Goal: Transaction & Acquisition: Book appointment/travel/reservation

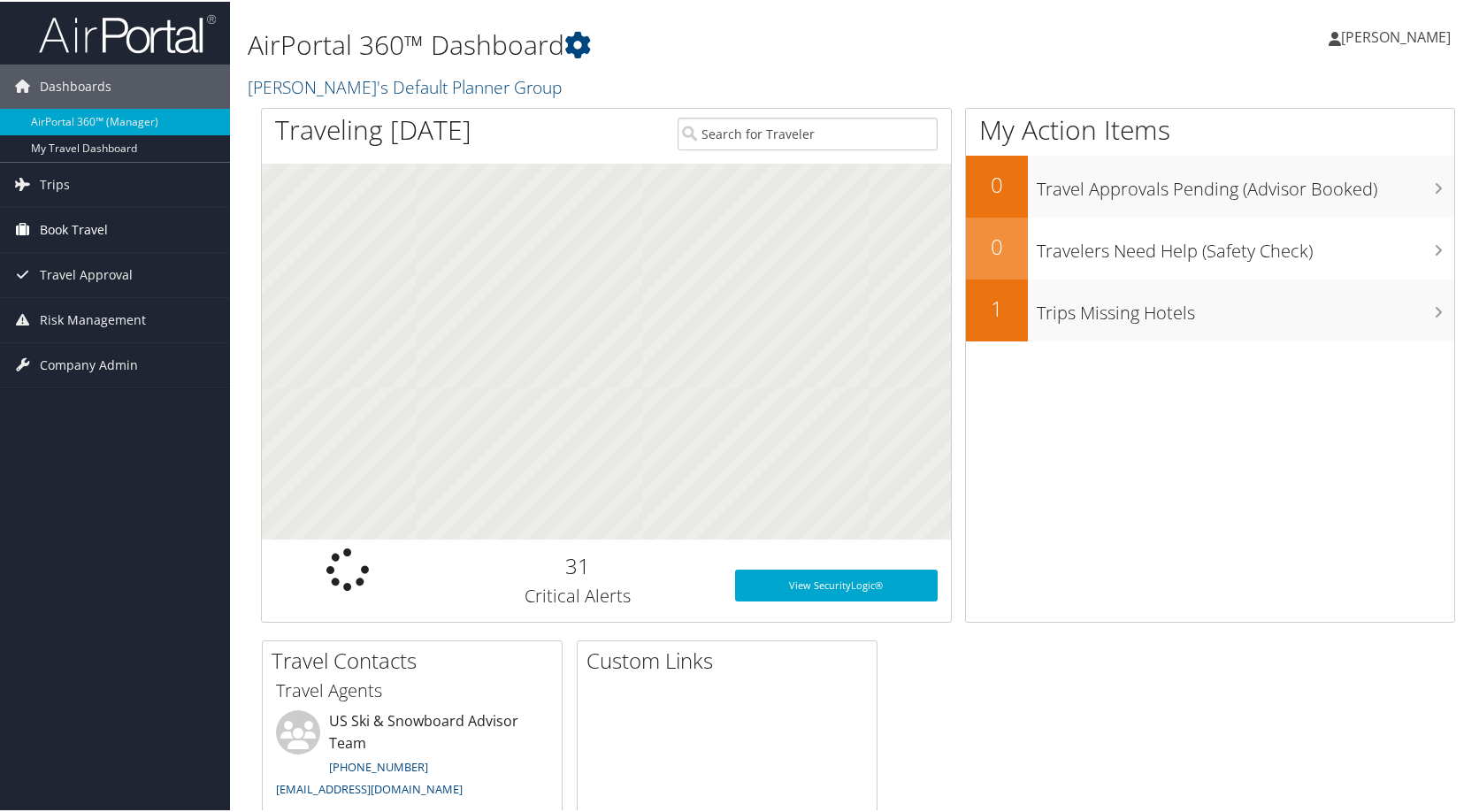
click at [66, 225] on span "Book Travel" at bounding box center [73, 228] width 68 height 44
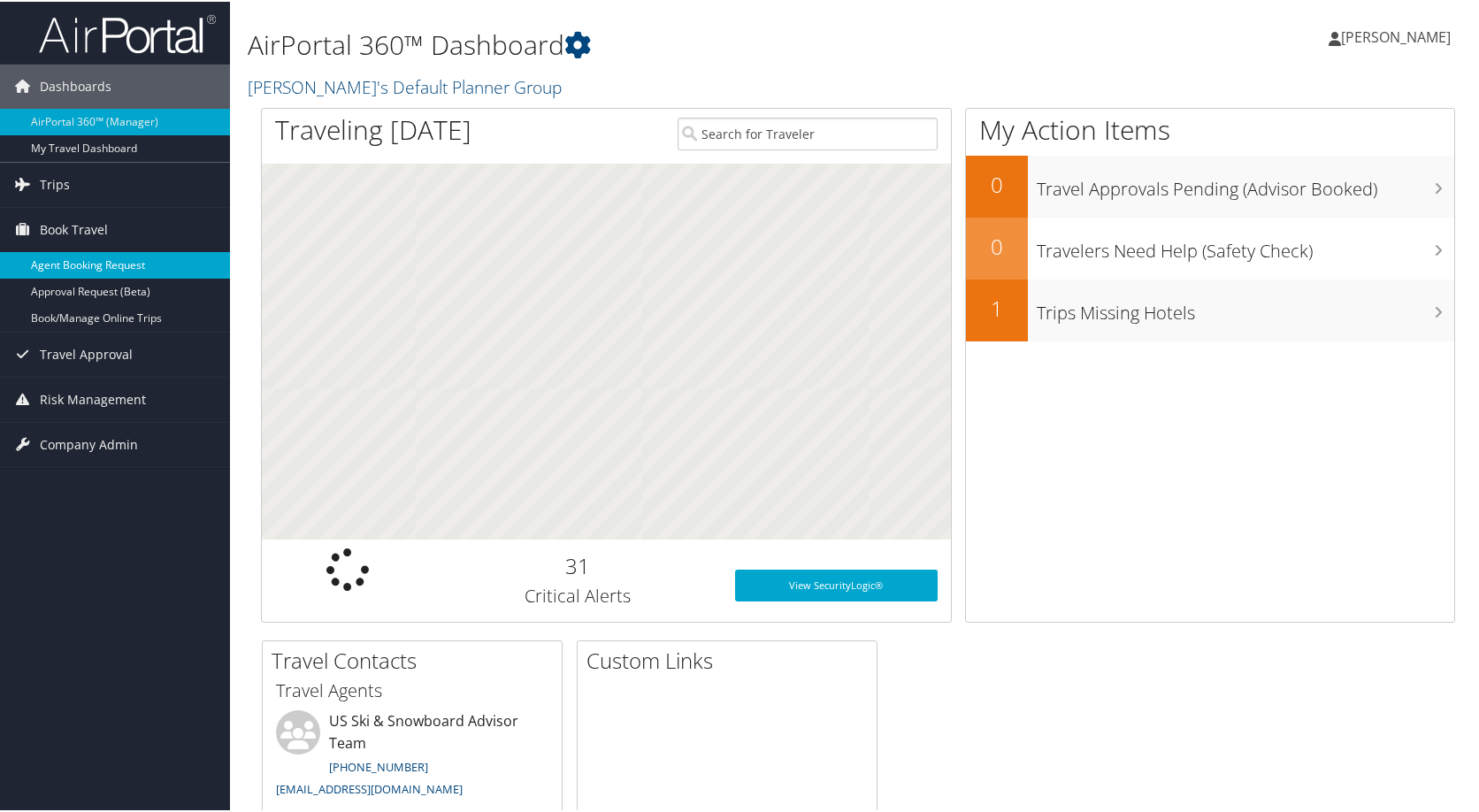
click at [101, 272] on link "Agent Booking Request" at bounding box center [115, 263] width 230 height 27
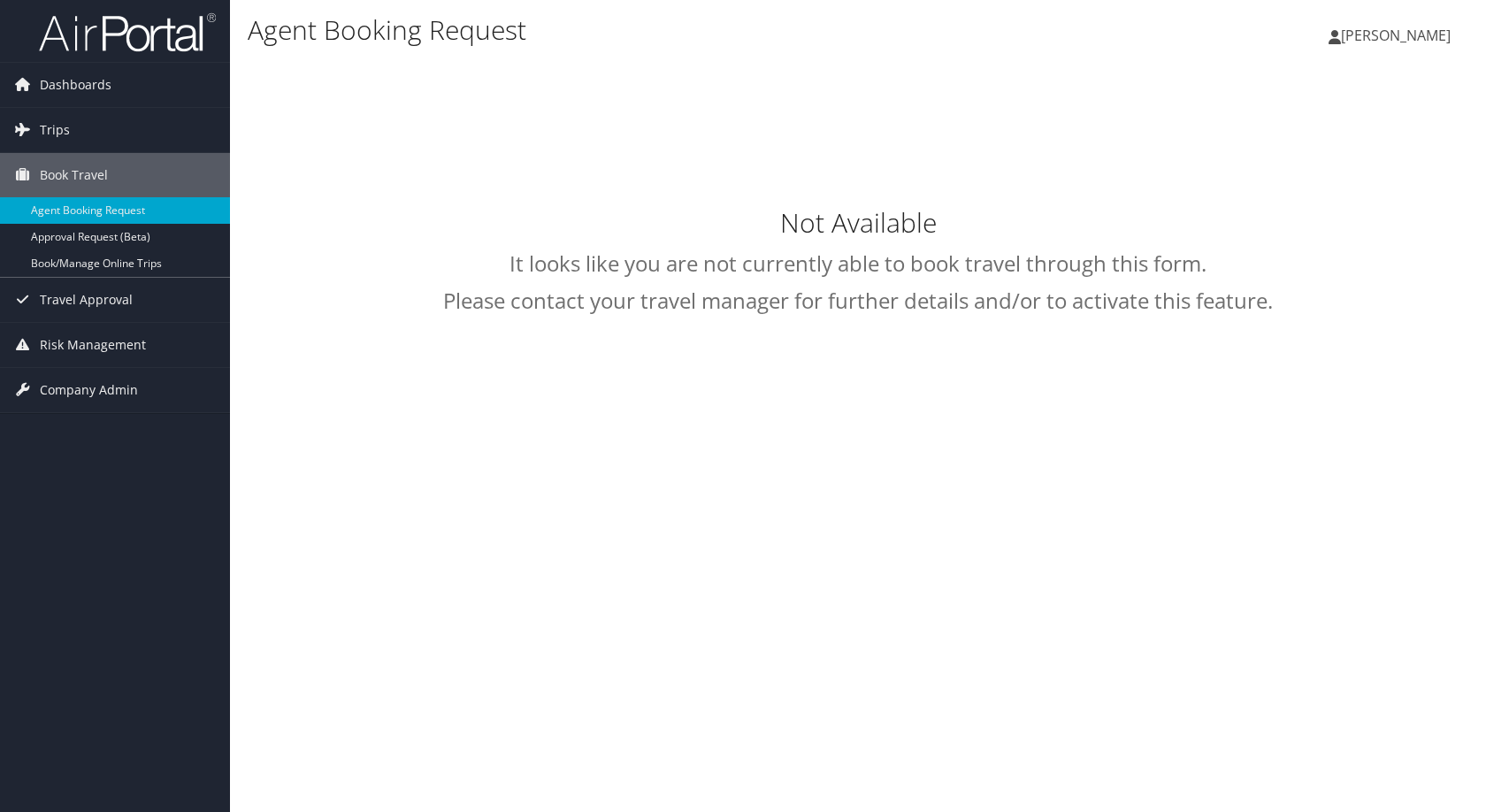
select select "[EMAIL_ADDRESS][DOMAIN_NAME]"
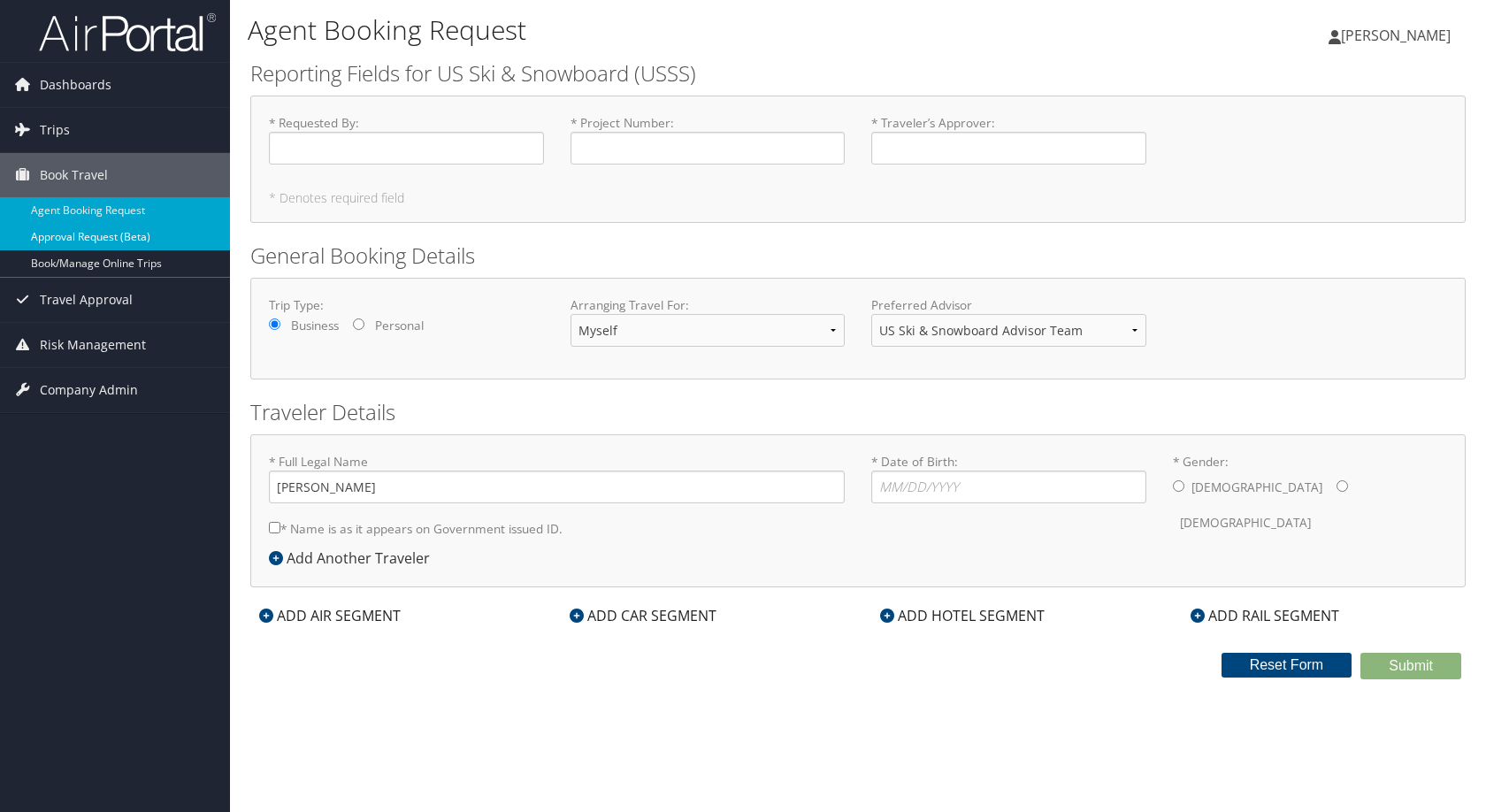
click at [69, 232] on link "Approval Request (Beta)" at bounding box center [115, 236] width 230 height 27
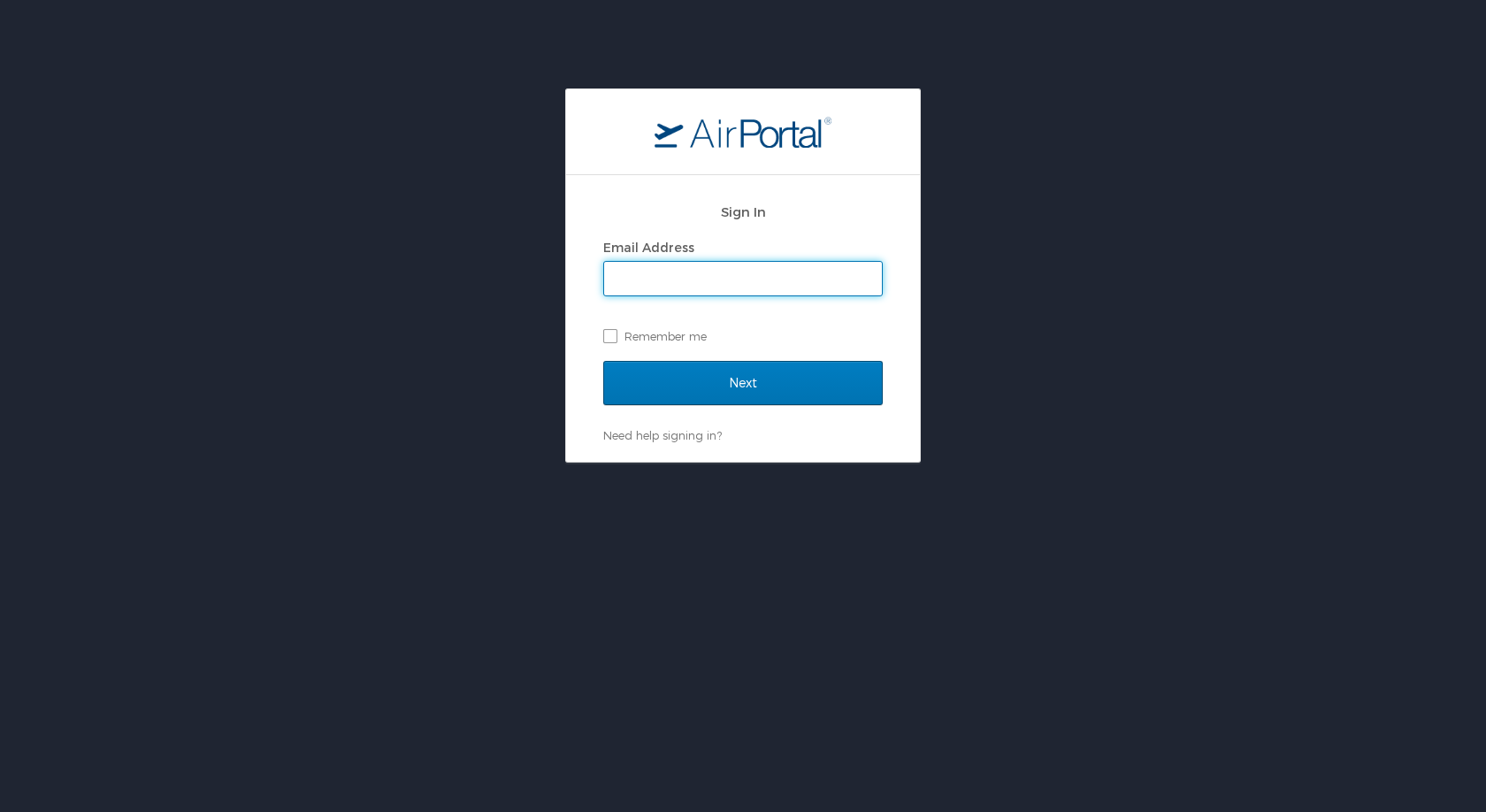
click at [635, 275] on input "Email Address" at bounding box center [743, 279] width 278 height 34
type input "jeff.frisch@usskiandsnowboard.org"
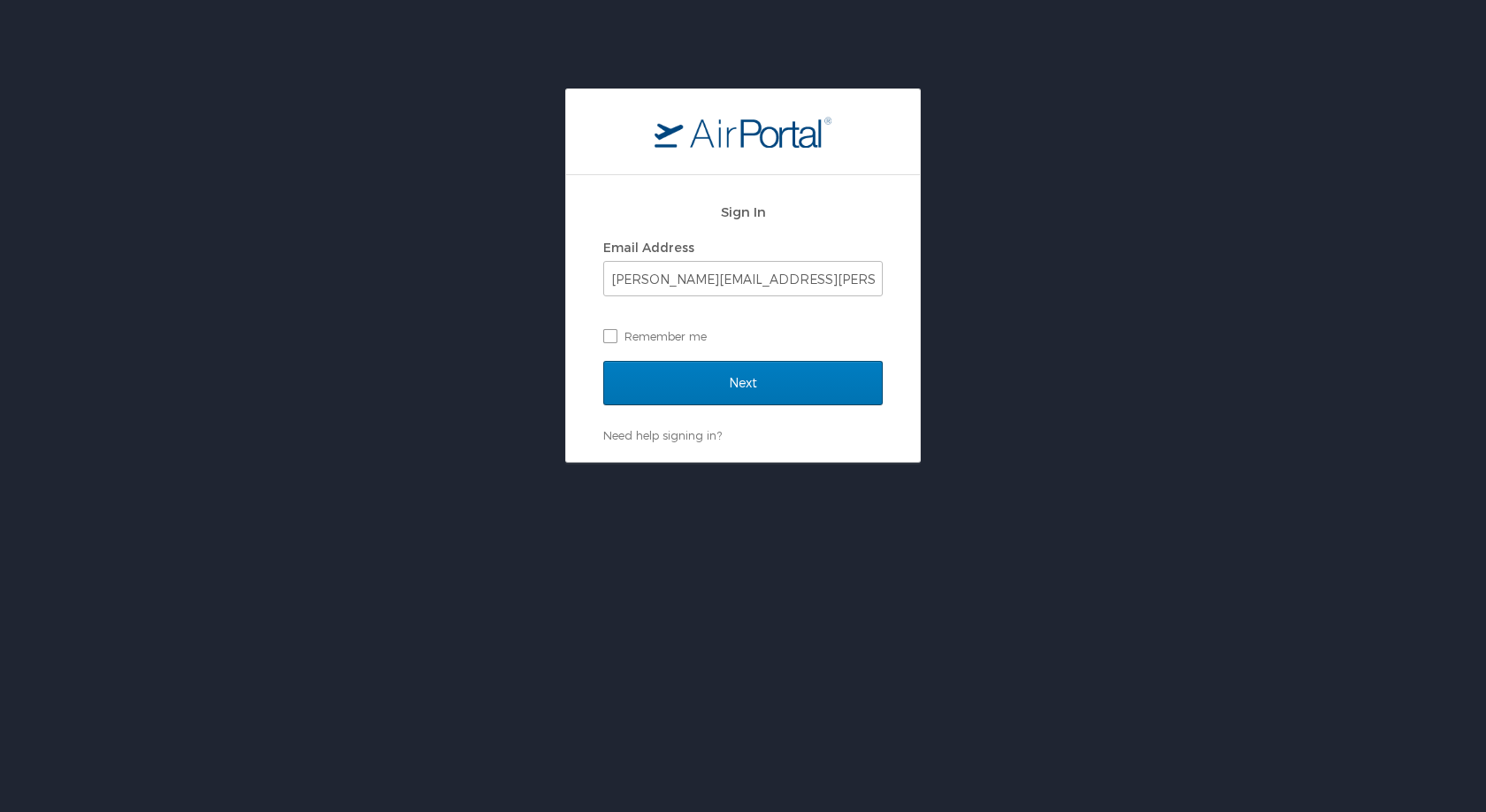
click at [728, 420] on div "Next" at bounding box center [743, 394] width 280 height 66
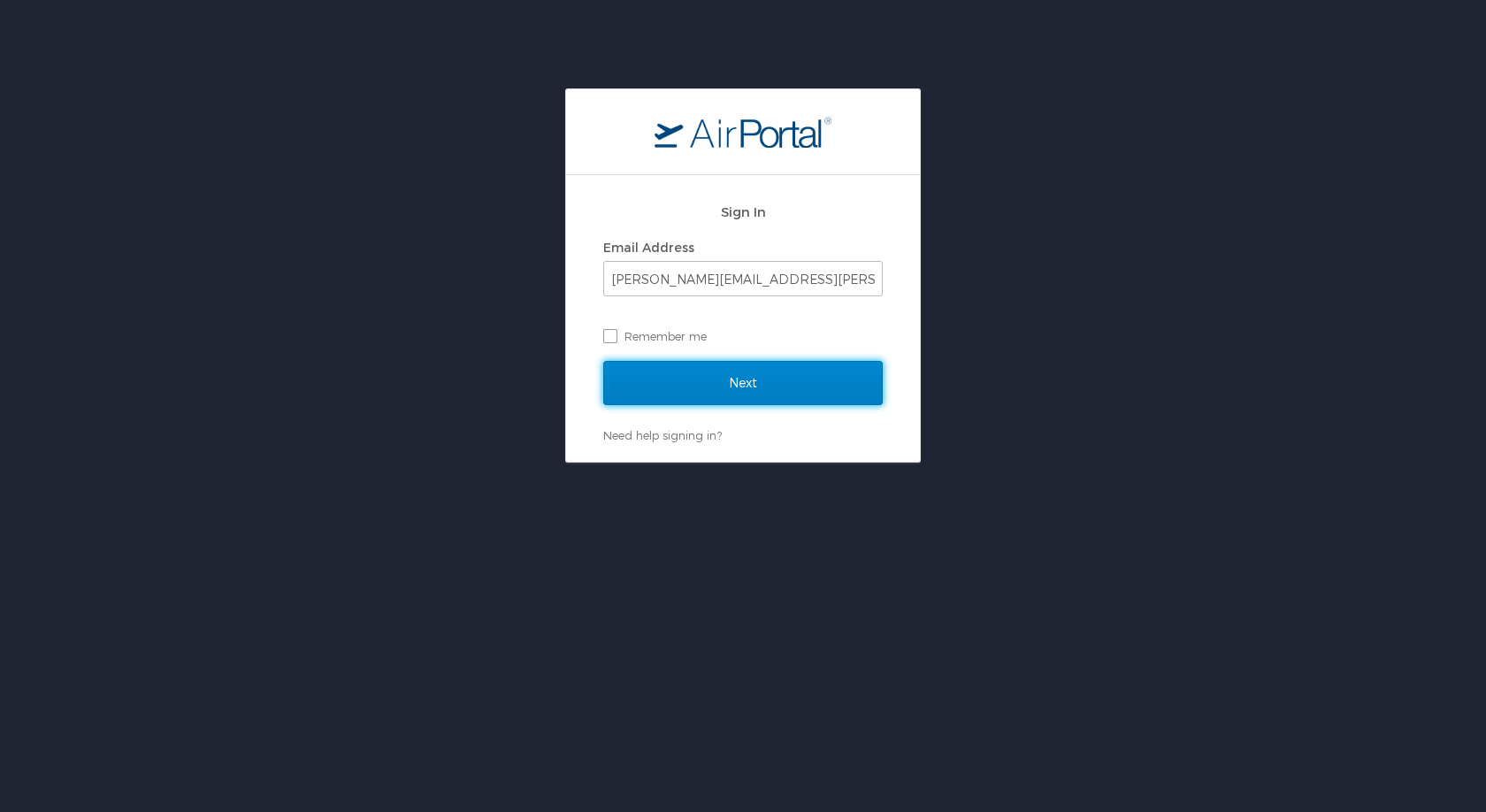
click at [727, 387] on input "Next" at bounding box center [743, 383] width 280 height 44
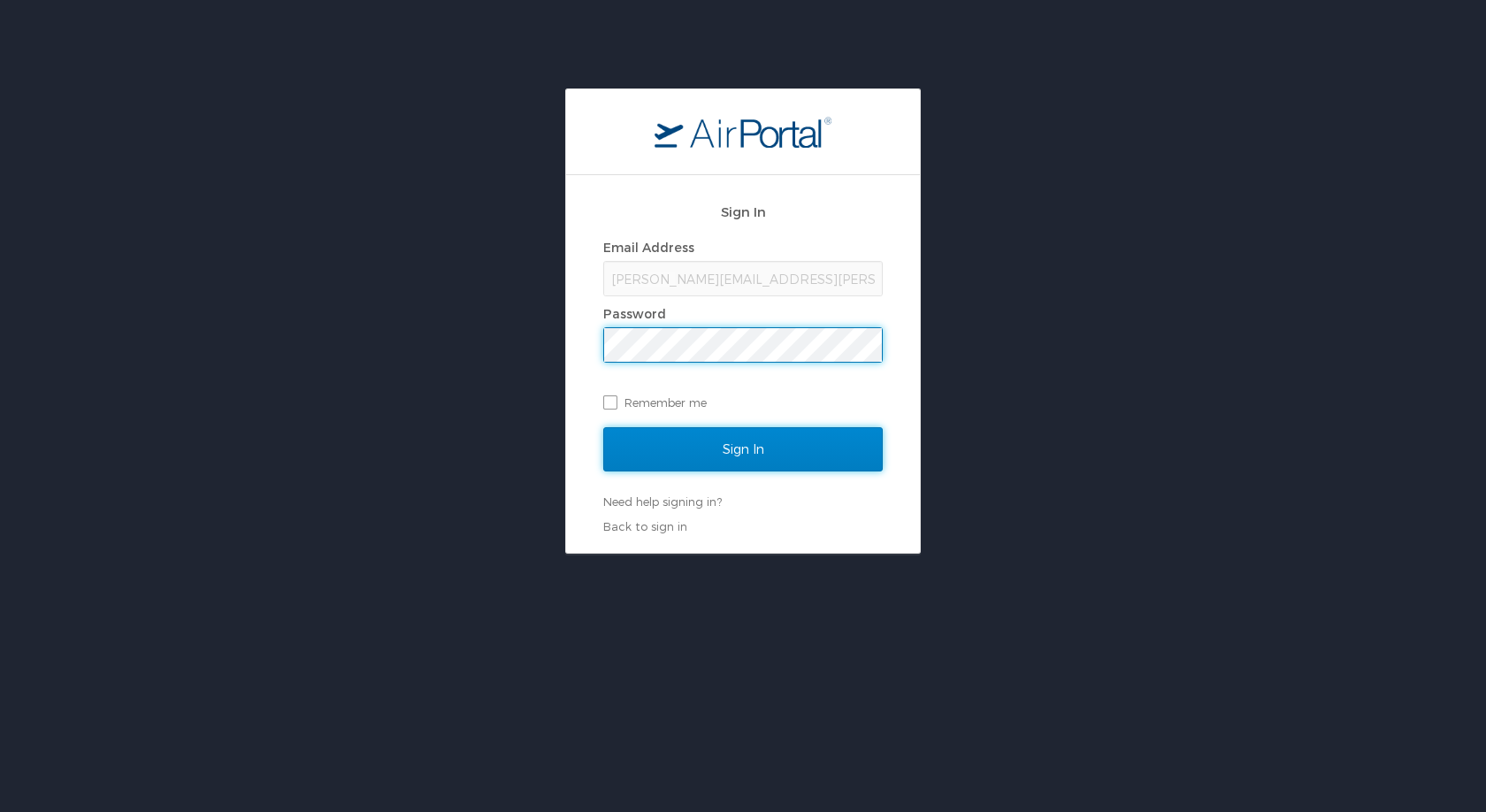
click at [710, 442] on input "Sign In" at bounding box center [743, 449] width 280 height 44
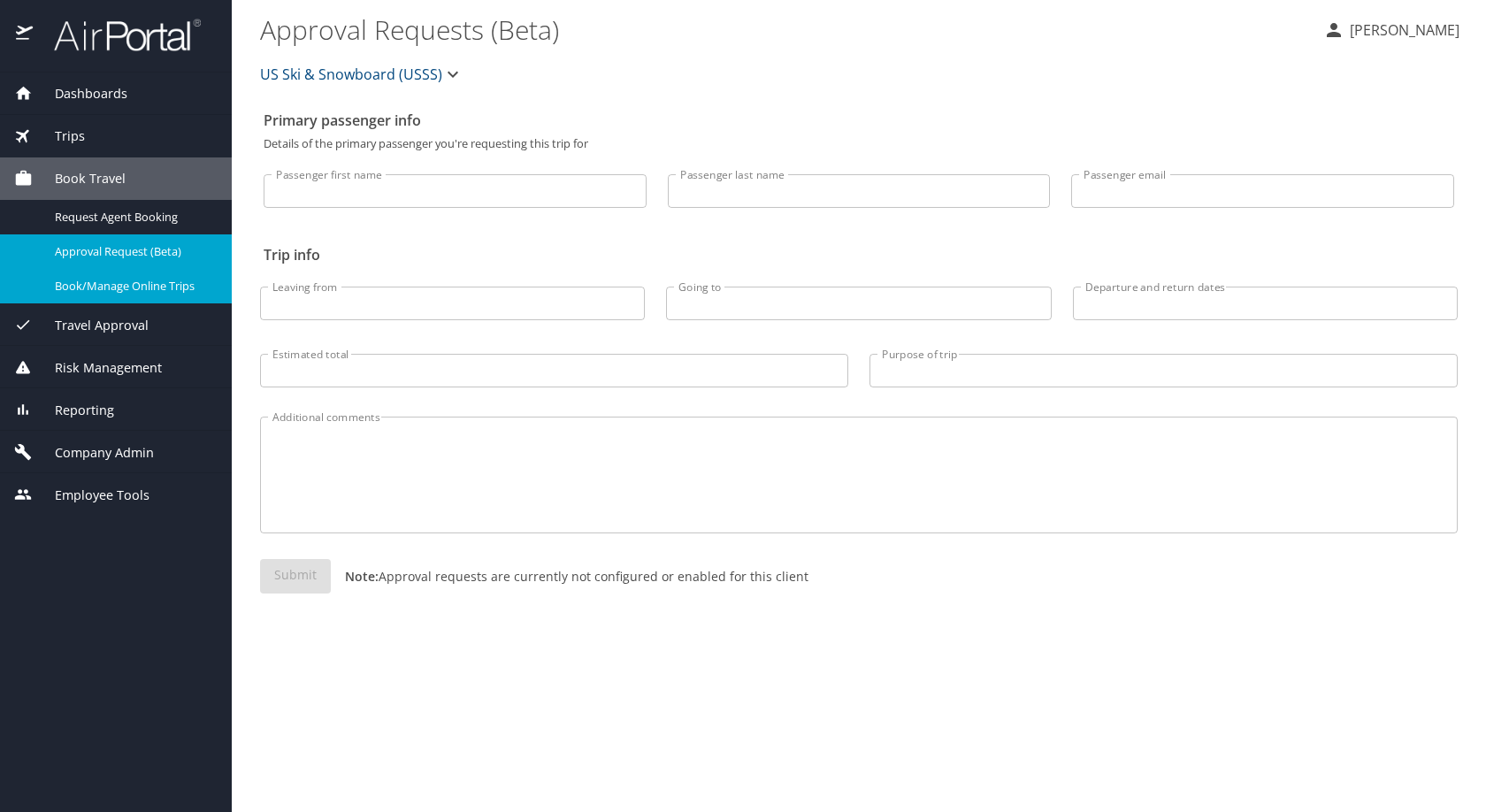
click at [110, 292] on span "Book/Manage Online Trips" at bounding box center [133, 286] width 156 height 16
